Goal: Find specific page/section: Find specific page/section

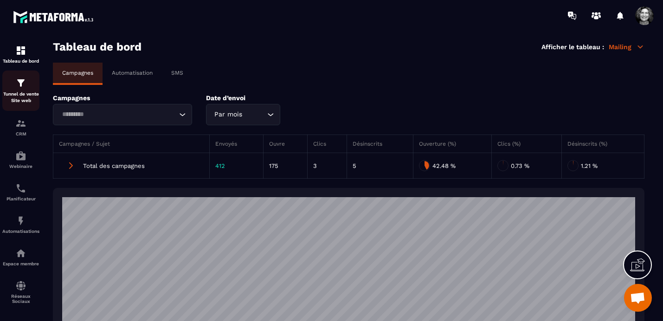
scroll to position [11837, 0]
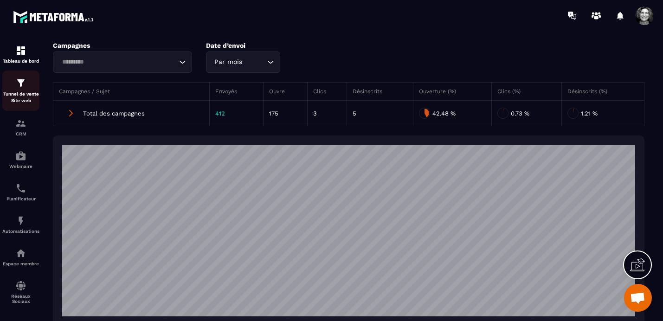
click at [23, 92] on p "Tunnel de vente Site web" at bounding box center [20, 97] width 37 height 13
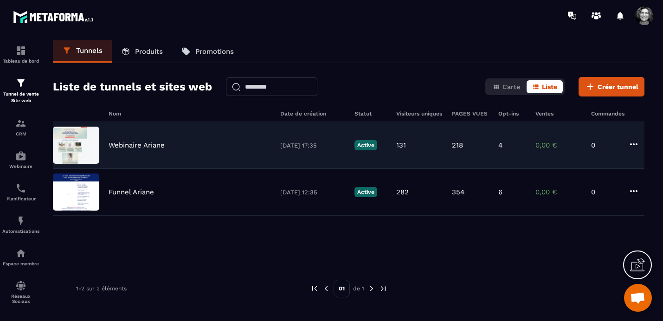
click at [148, 143] on p "Webinaire Ariane" at bounding box center [137, 145] width 56 height 8
